Goal: Information Seeking & Learning: Learn about a topic

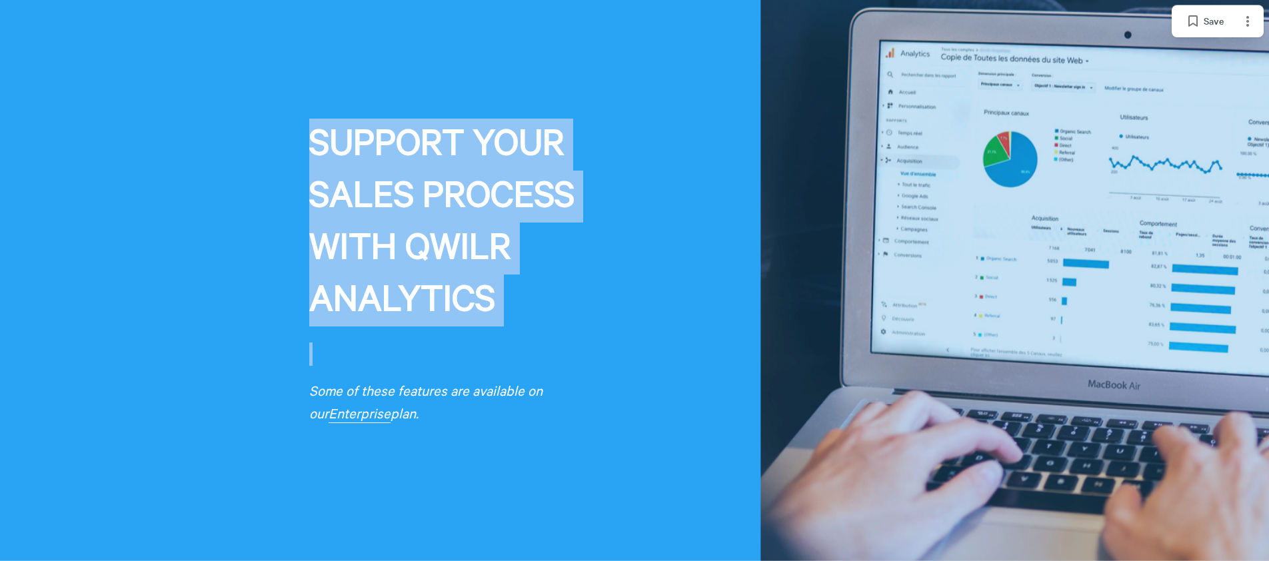
drag, startPoint x: 192, startPoint y: 75, endPoint x: 424, endPoint y: 366, distance: 371.7
click at [424, 366] on div "SUPPORT YOUR ​ SALES PROCESS ​ WITH QWILR ​ ANALYTICS Some of these features ar…" at bounding box center [634, 280] width 1269 height 561
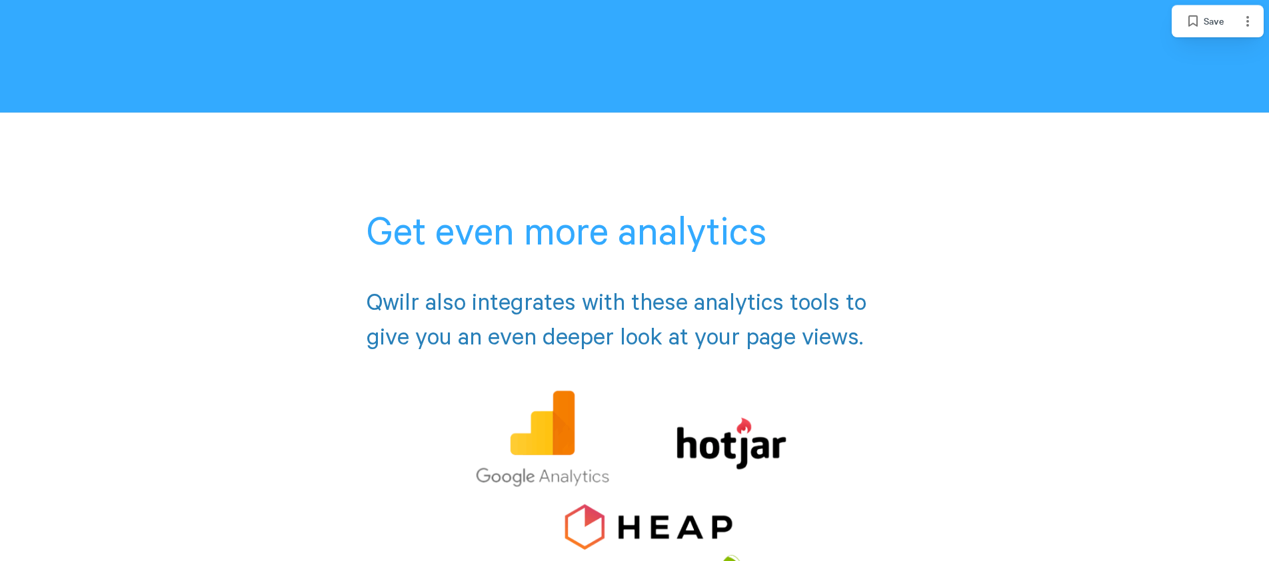
scroll to position [3954, 0]
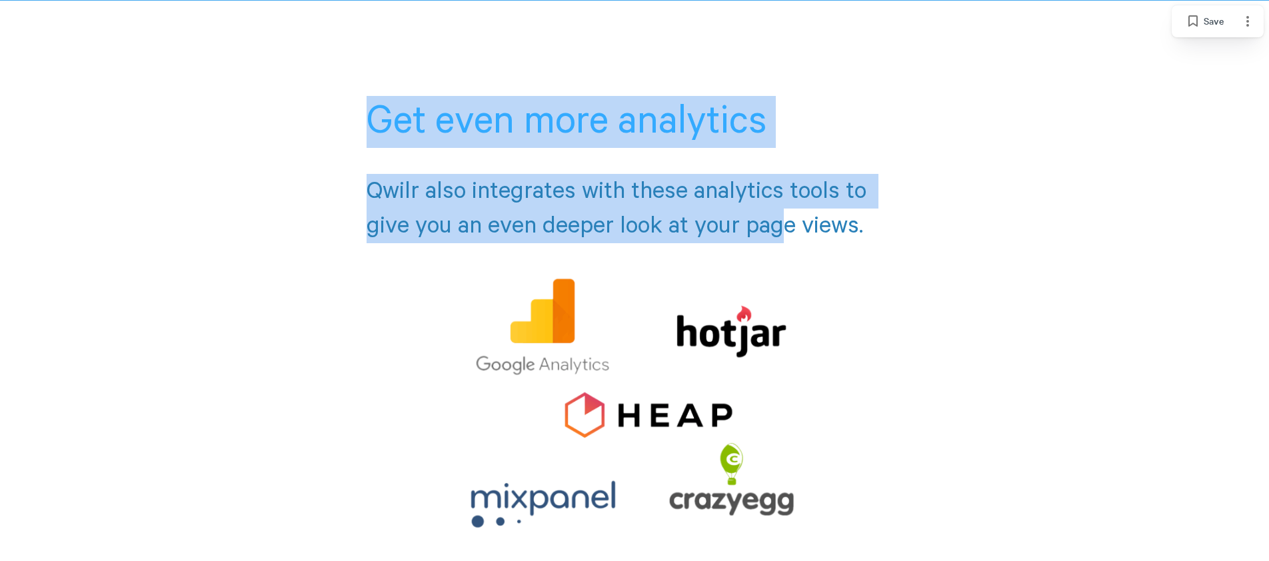
drag, startPoint x: 393, startPoint y: 196, endPoint x: 790, endPoint y: 212, distance: 397.5
click at [790, 212] on div "Get even more analytics Qwilr also integrates with these analytics tools to giv…" at bounding box center [634, 440] width 1269 height 878
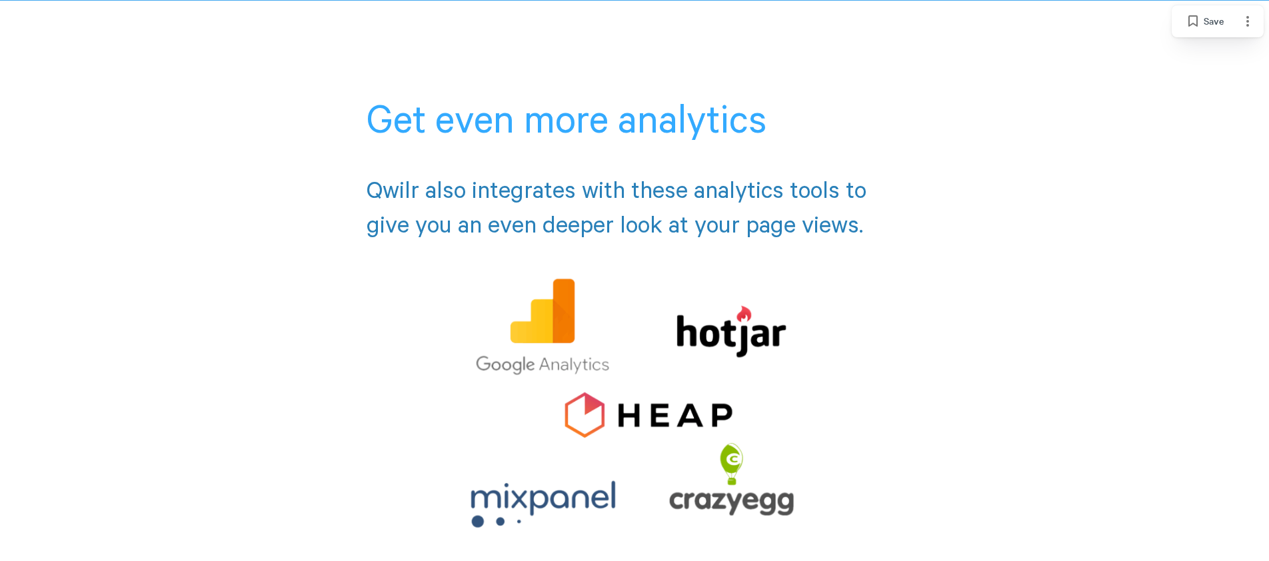
drag, startPoint x: 790, startPoint y: 212, endPoint x: 895, endPoint y: 222, distance: 105.1
click at [791, 211] on h2 "Qwilr also integrates with these analytics tools to give you an even deeper loo…" at bounding box center [634, 205] width 536 height 97
drag, startPoint x: 951, startPoint y: 227, endPoint x: 259, endPoint y: 68, distance: 709.6
click at [259, 68] on div at bounding box center [634, 440] width 1269 height 878
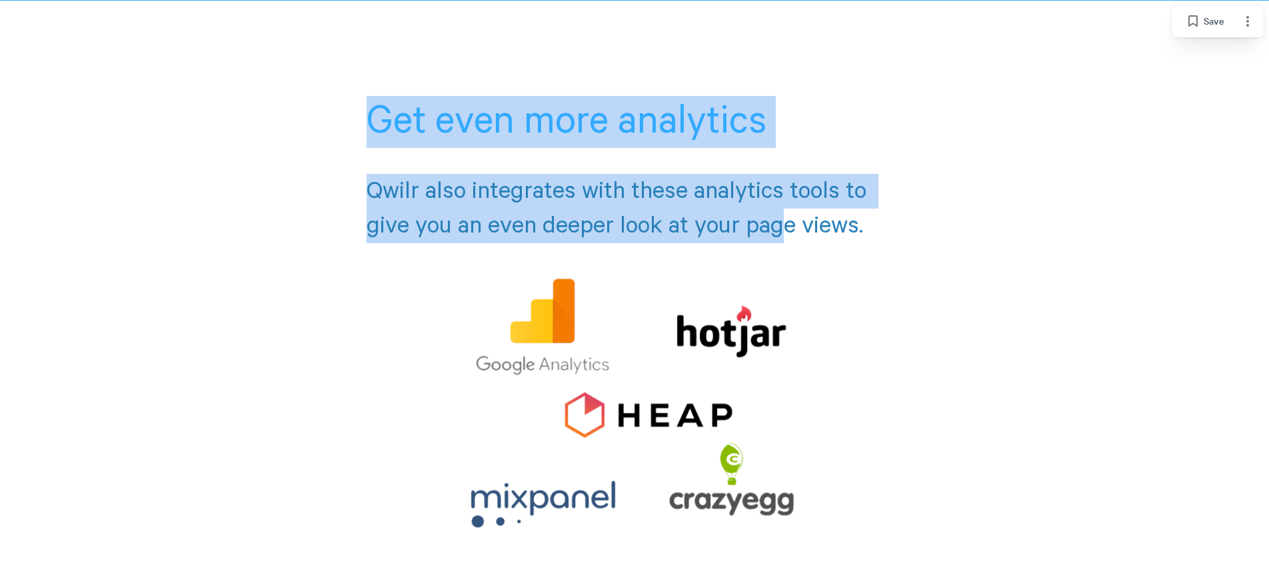
drag, startPoint x: 299, startPoint y: 87, endPoint x: 784, endPoint y: 242, distance: 509.1
click at [784, 242] on div "Get even more analytics Qwilr also integrates with these analytics tools to giv…" at bounding box center [634, 440] width 1269 height 878
drag, startPoint x: 784, startPoint y: 242, endPoint x: 456, endPoint y: 219, distance: 328.7
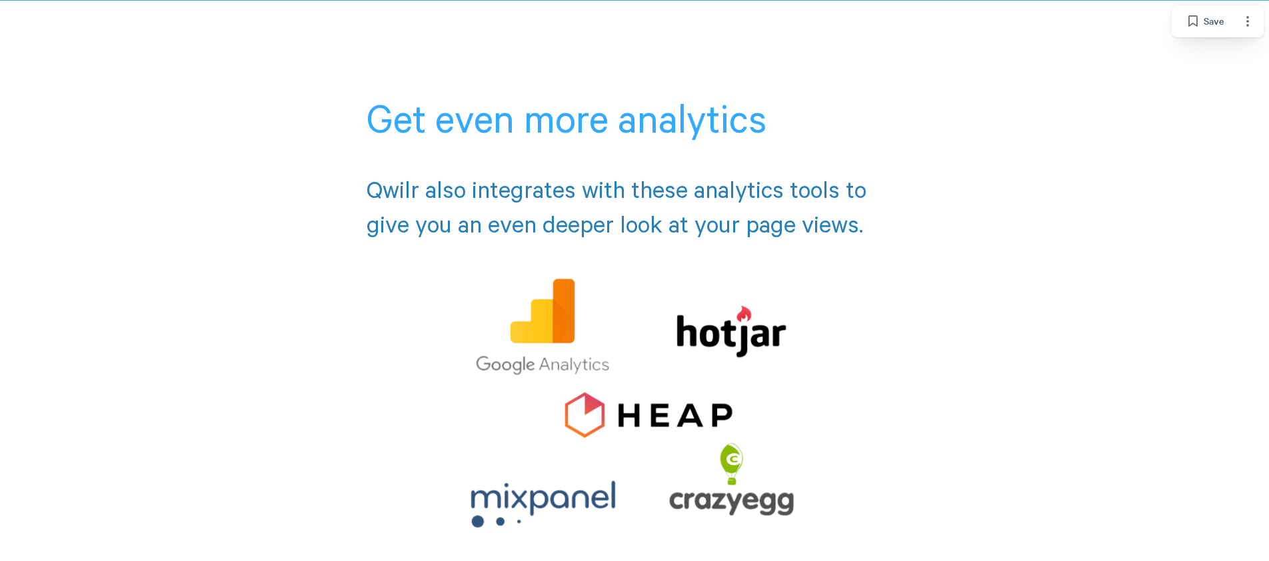
click at [783, 242] on h2 "Qwilr also integrates with these analytics tools to give you an even deeper loo…" at bounding box center [634, 205] width 536 height 97
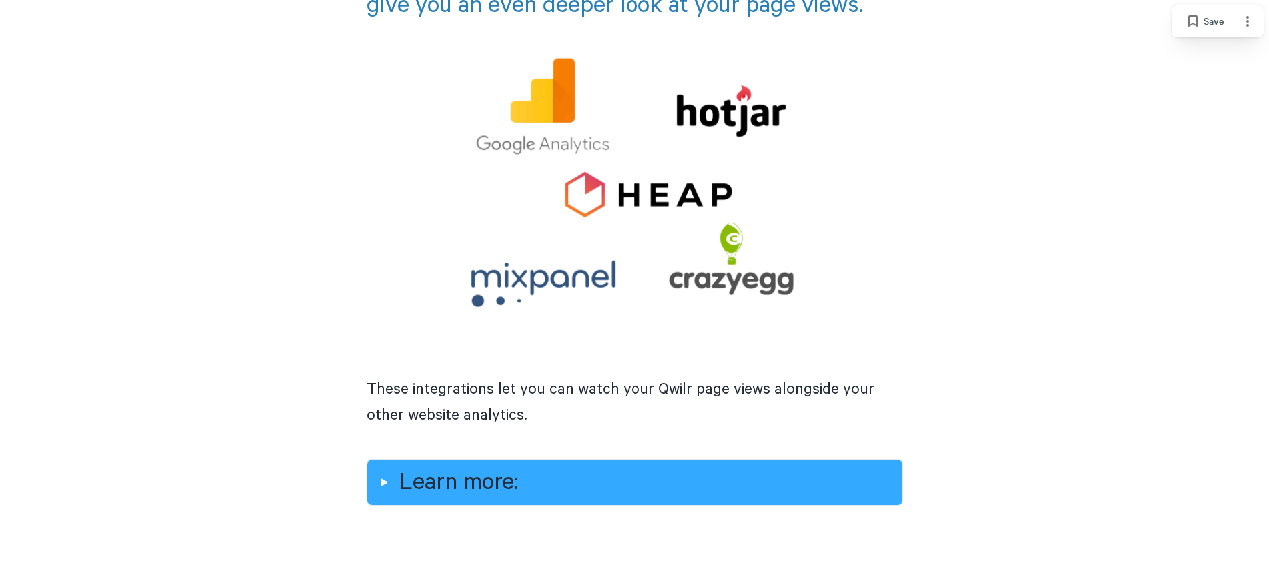
scroll to position [4313, 0]
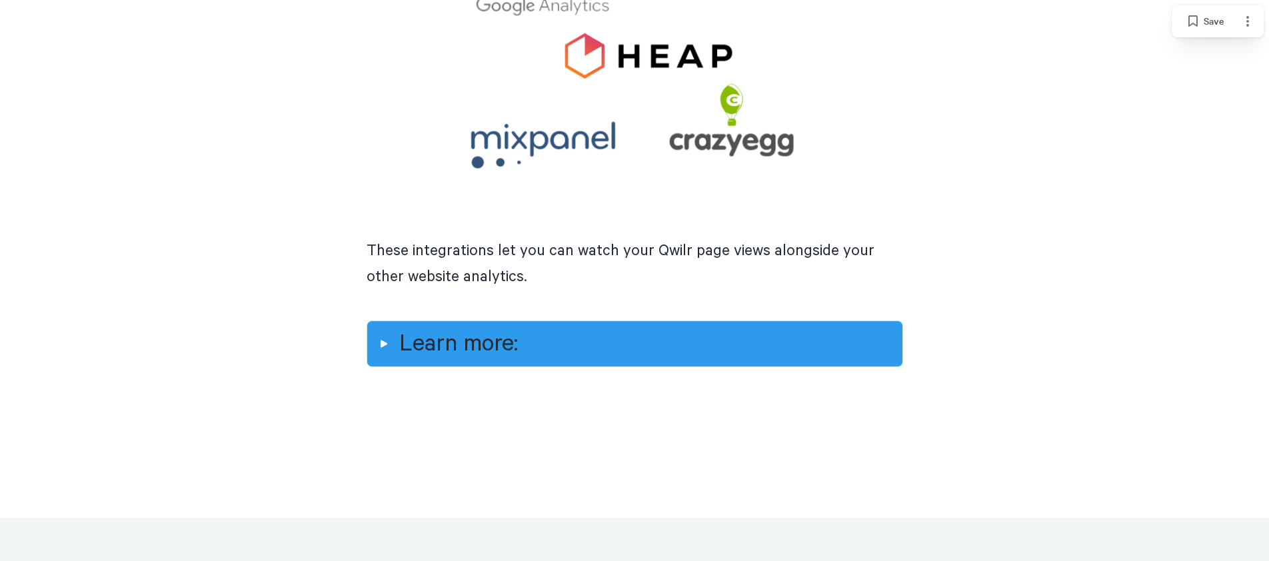
click at [399, 346] on h2 "Learn more:" at bounding box center [645, 344] width 492 height 35
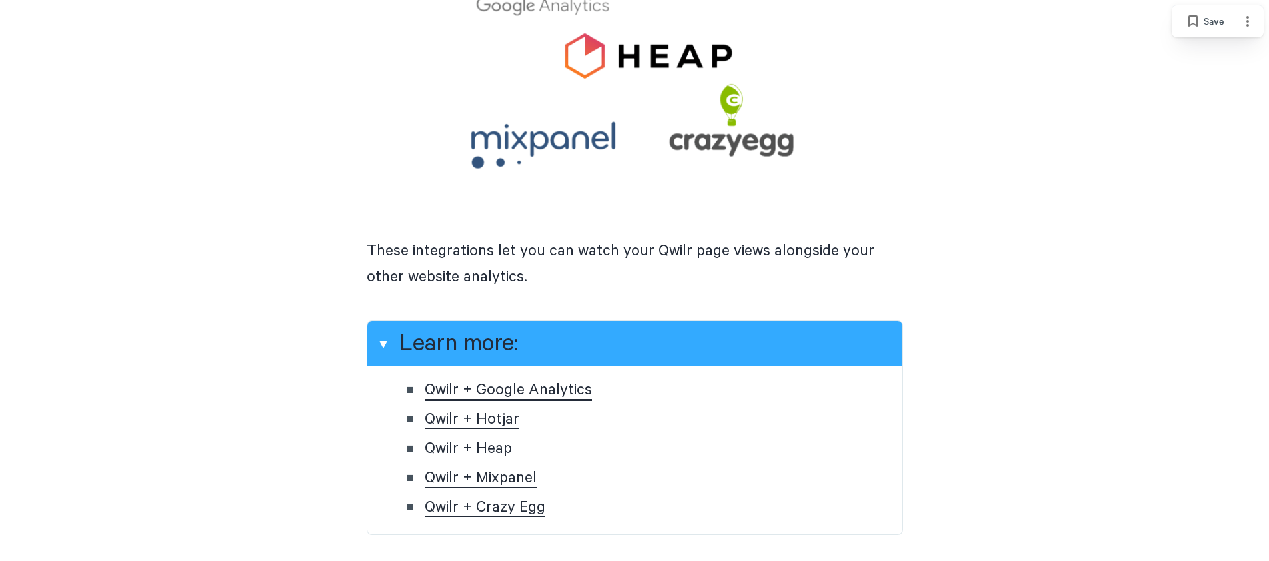
click at [498, 386] on link "Qwilr + Google Analytics" at bounding box center [507, 391] width 167 height 20
click at [554, 292] on p "These integrations let you can watch your Qwilr page views alongside your other…" at bounding box center [634, 272] width 536 height 69
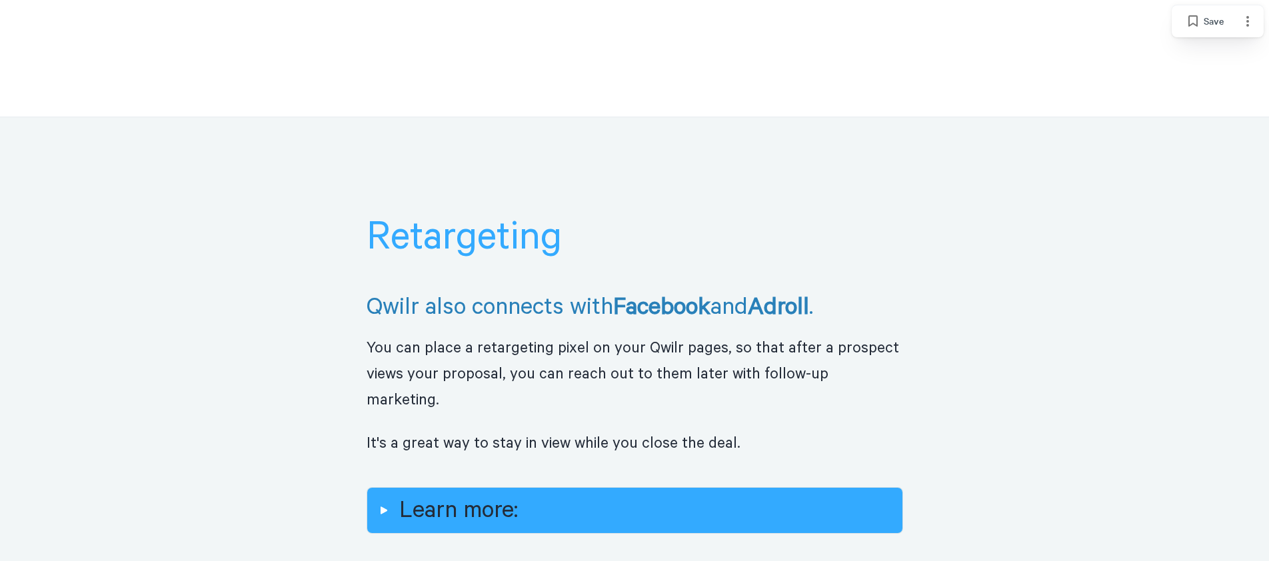
scroll to position [5005, 0]
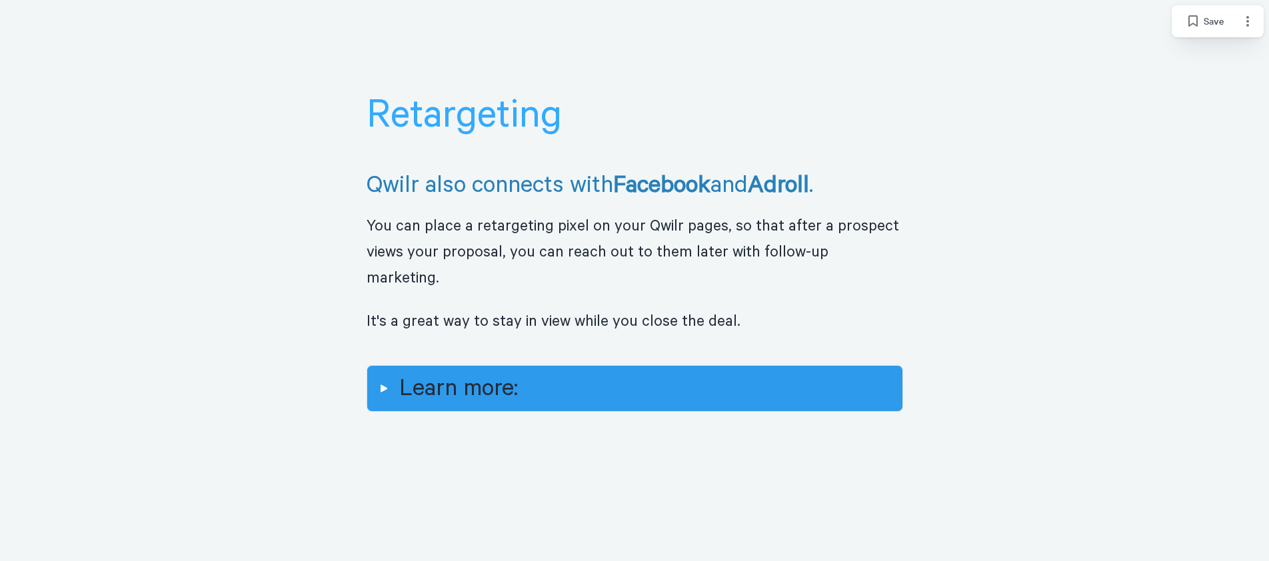
click at [382, 378] on div at bounding box center [382, 388] width 21 height 21
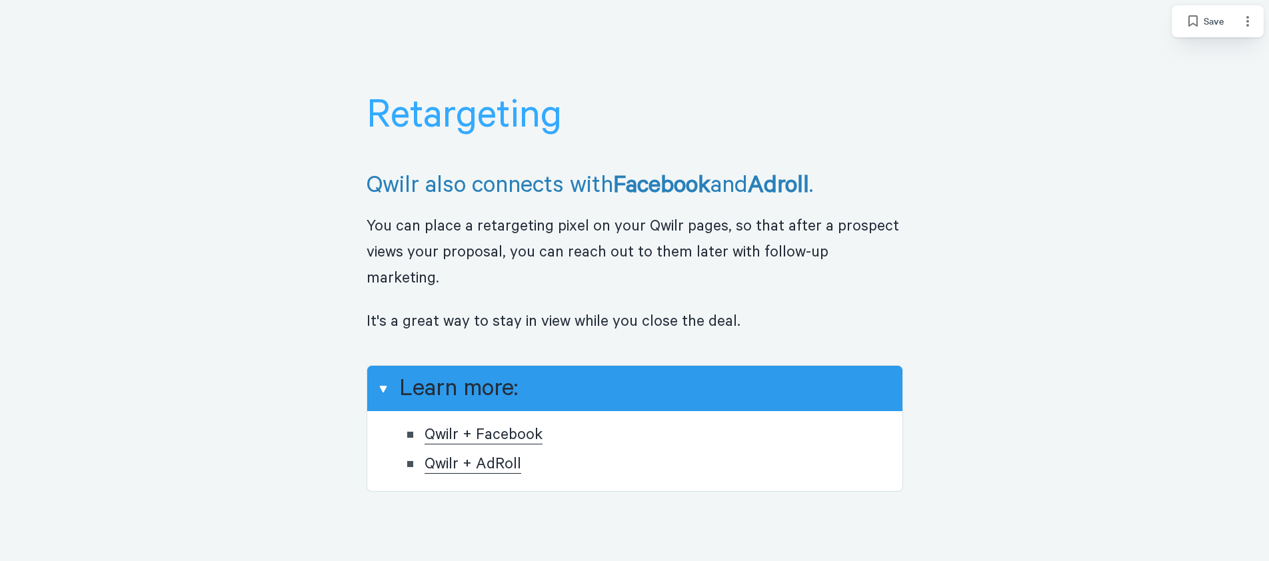
click at [383, 378] on div at bounding box center [382, 388] width 21 height 21
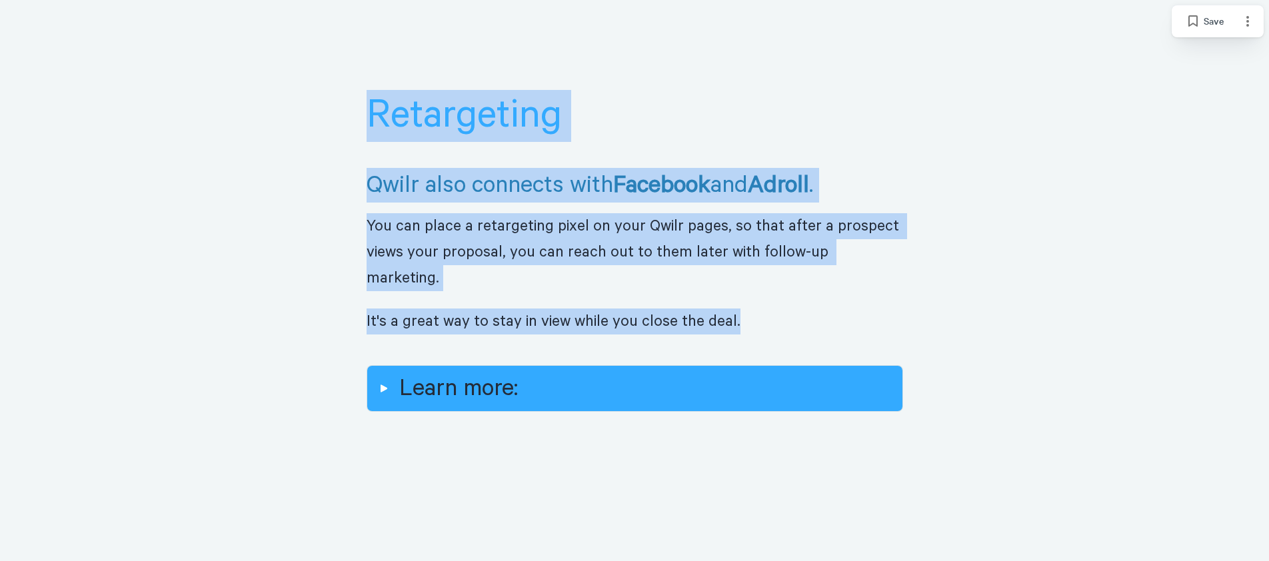
drag, startPoint x: 517, startPoint y: 167, endPoint x: 726, endPoint y: 289, distance: 241.6
click at [740, 303] on div "Retargeting Qwilr also connects with Facebook and Adroll . You can place a reta…" at bounding box center [634, 279] width 1269 height 569
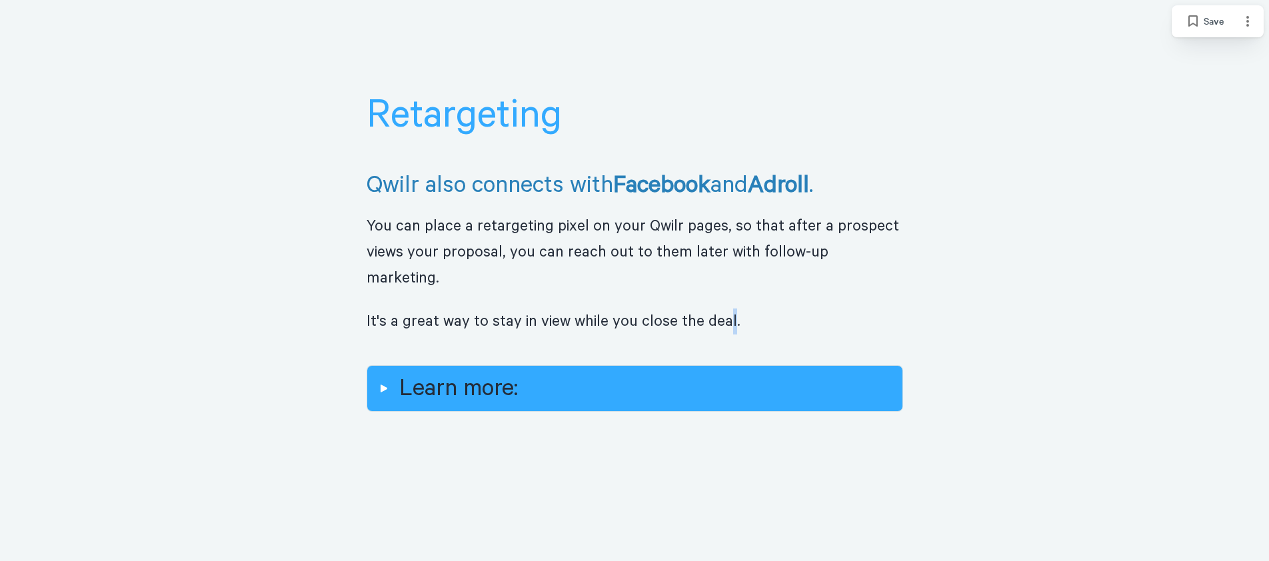
drag, startPoint x: 726, startPoint y: 291, endPoint x: 763, endPoint y: 291, distance: 37.3
click at [731, 309] on p "It's a great way to stay in view while you close the deal." at bounding box center [634, 330] width 536 height 43
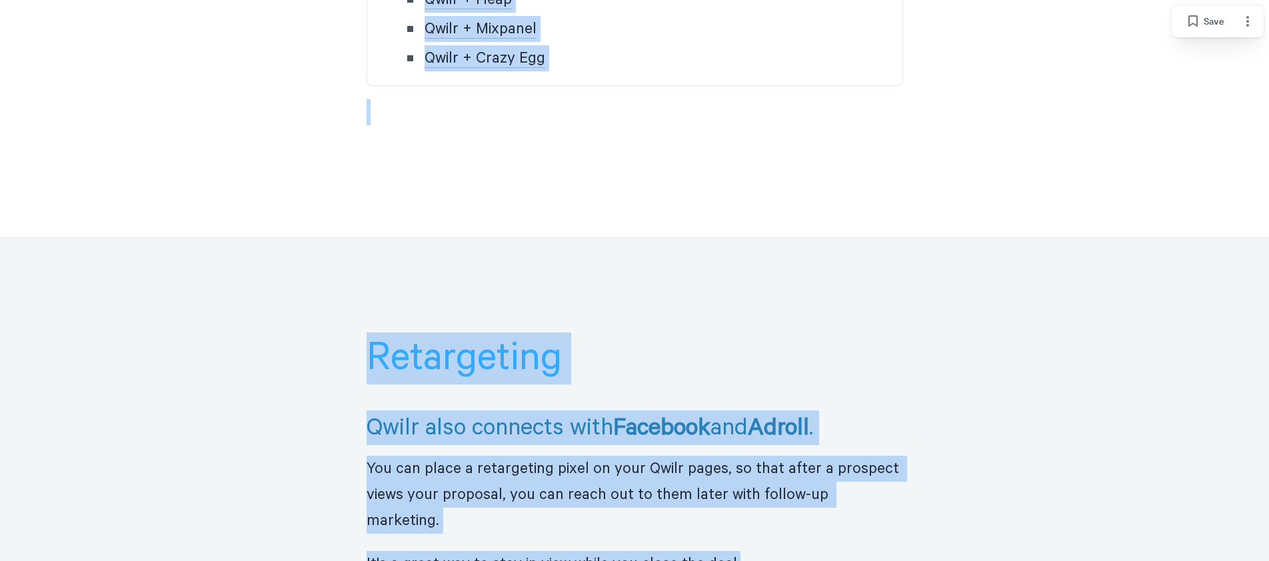
drag, startPoint x: 759, startPoint y: 287, endPoint x: 25, endPoint y: 1, distance: 787.4
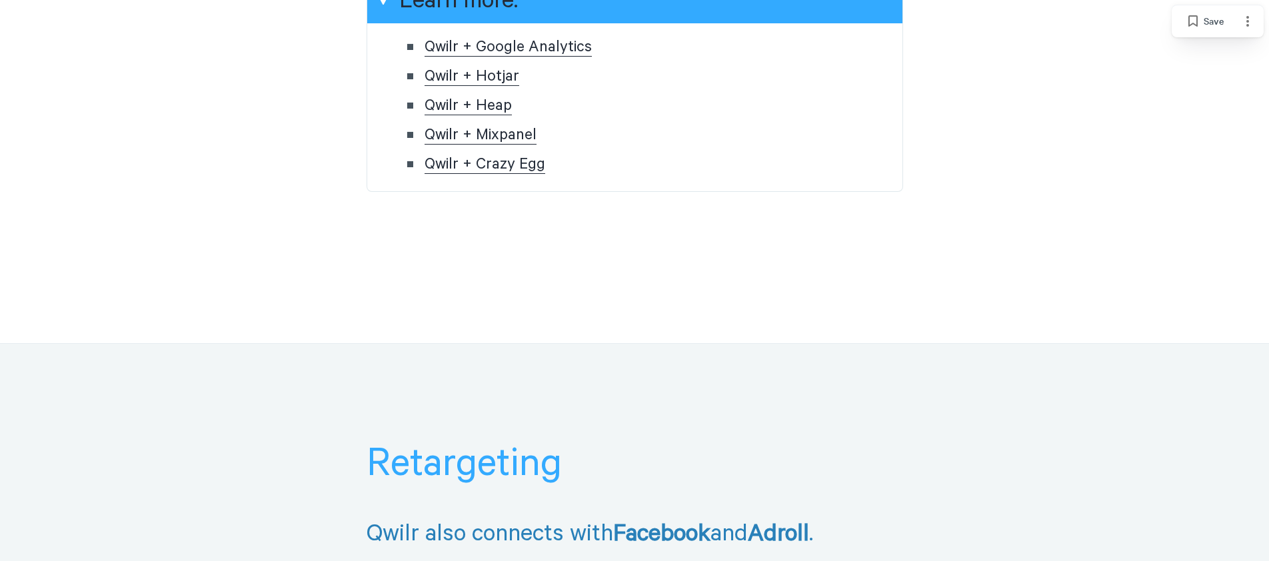
drag, startPoint x: 268, startPoint y: 250, endPoint x: 290, endPoint y: 263, distance: 25.4
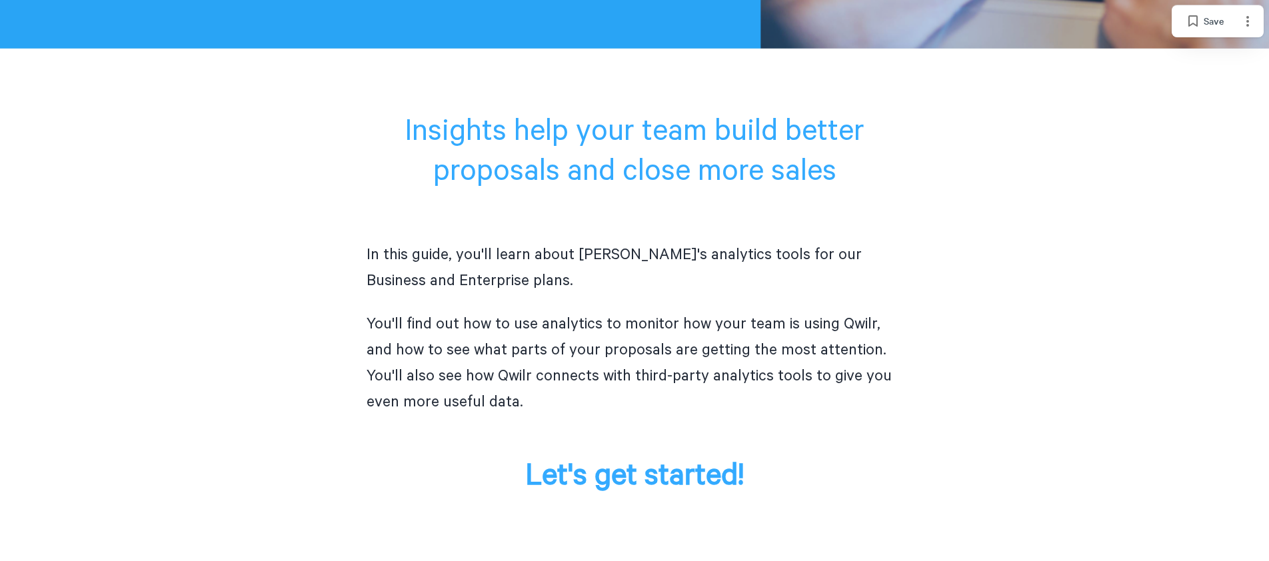
scroll to position [0, 0]
